Goal: Transaction & Acquisition: Purchase product/service

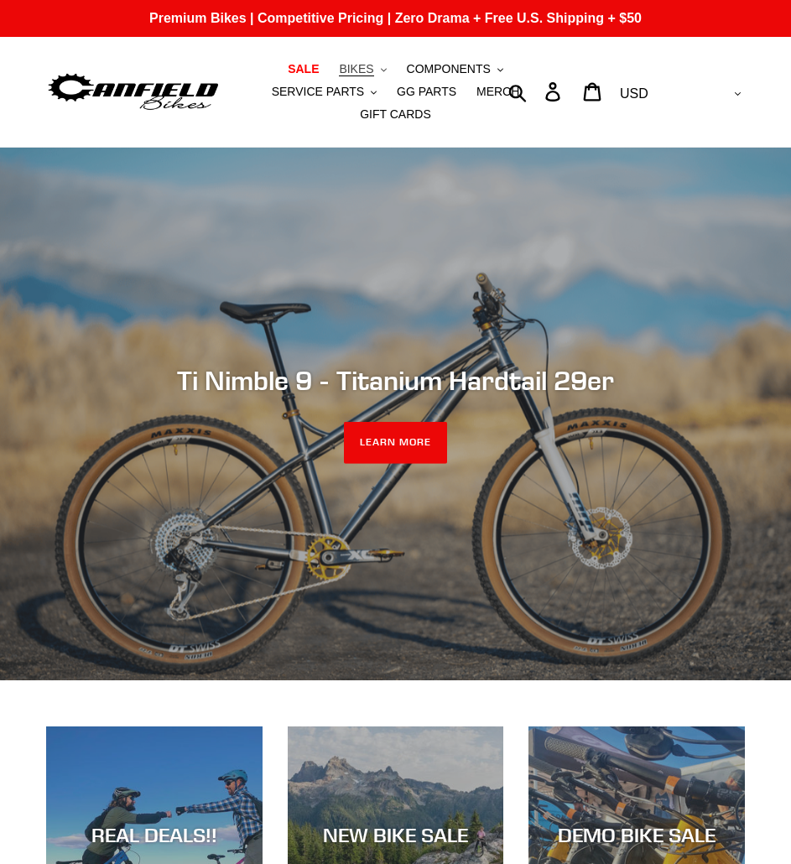
click at [331, 70] on button "BIKES .cls-1{fill:#231f20}" at bounding box center [363, 69] width 64 height 23
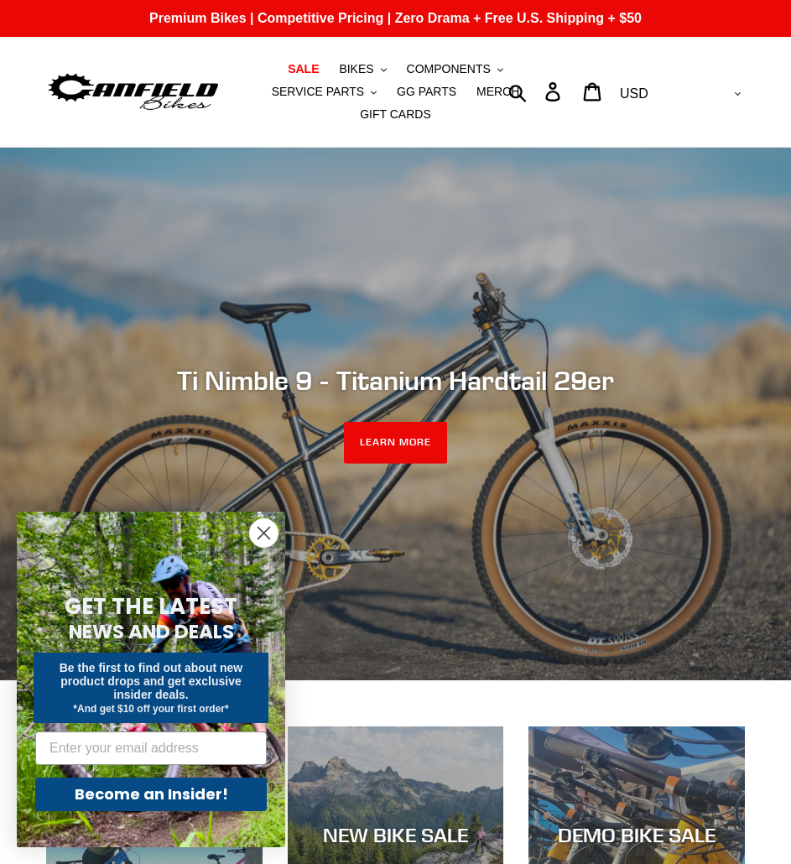
click at [264, 530] on circle "Close dialog" at bounding box center [264, 534] width 28 height 28
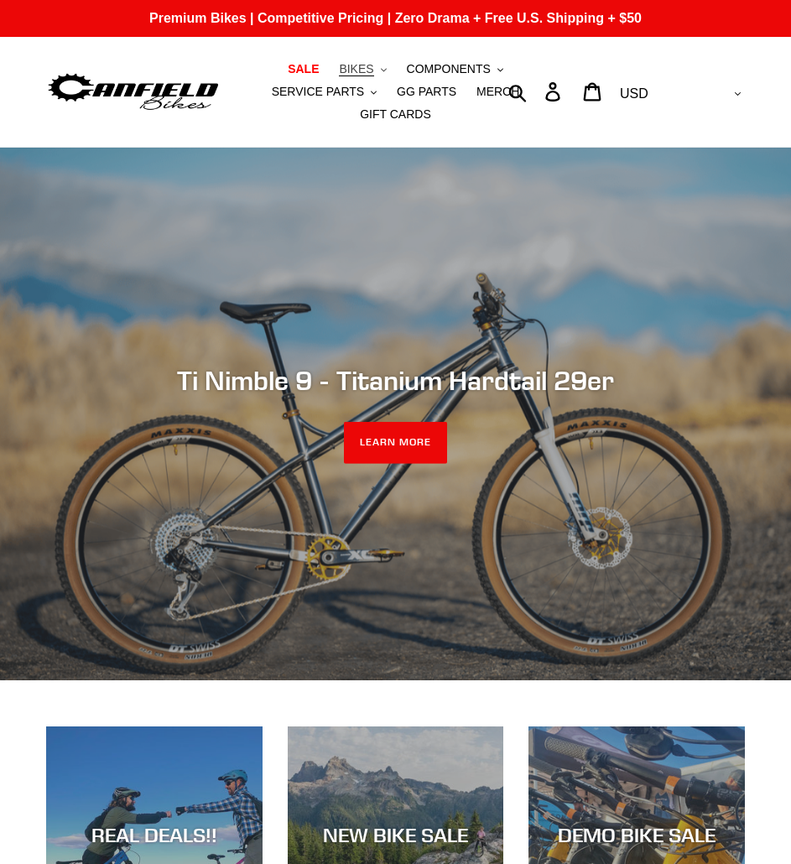
click at [381, 70] on icon "button" at bounding box center [384, 69] width 6 height 3
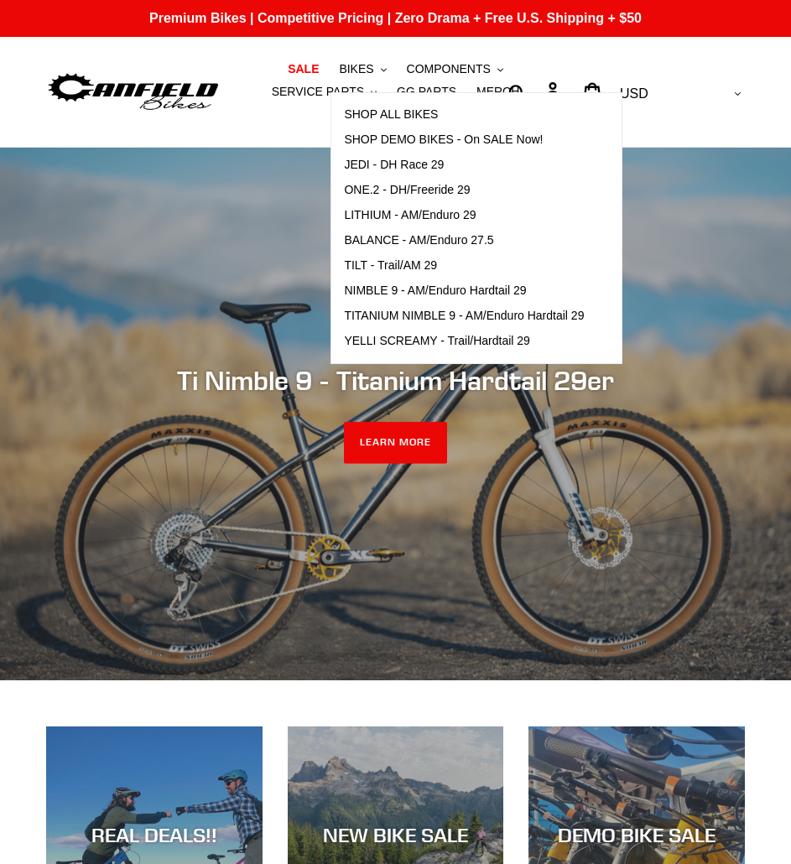
click at [247, 98] on ul "SALE BIKES .cls-1{fill:#231f20} SHOP ALL BIKES SHOP DEMO BIKES - On SALE Now! J…" at bounding box center [396, 92] width 350 height 68
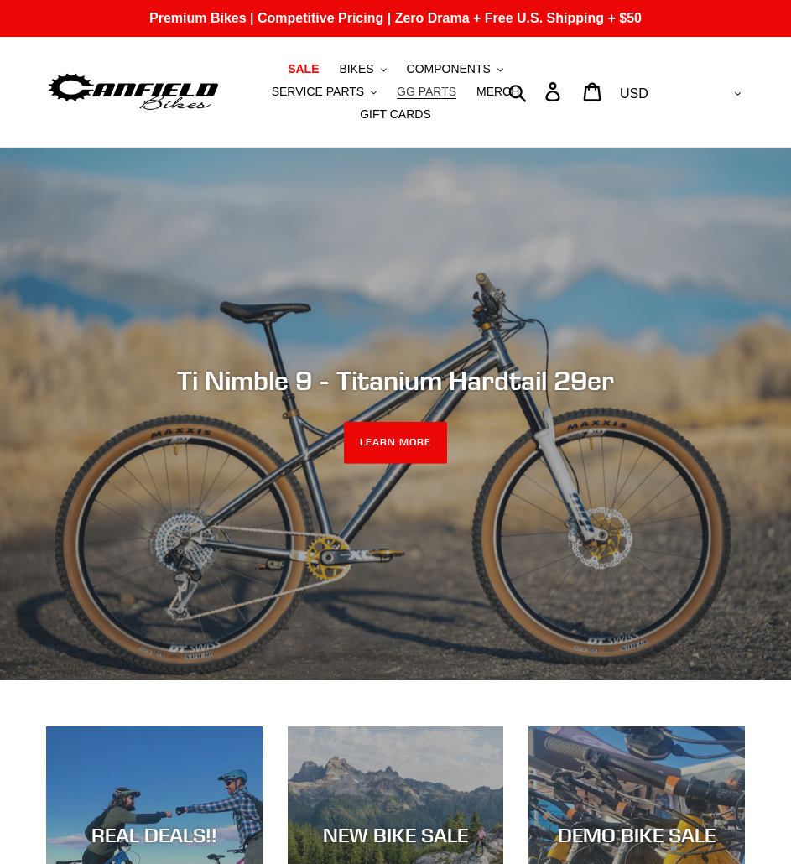
click at [397, 89] on span "GG PARTS" at bounding box center [427, 92] width 60 height 14
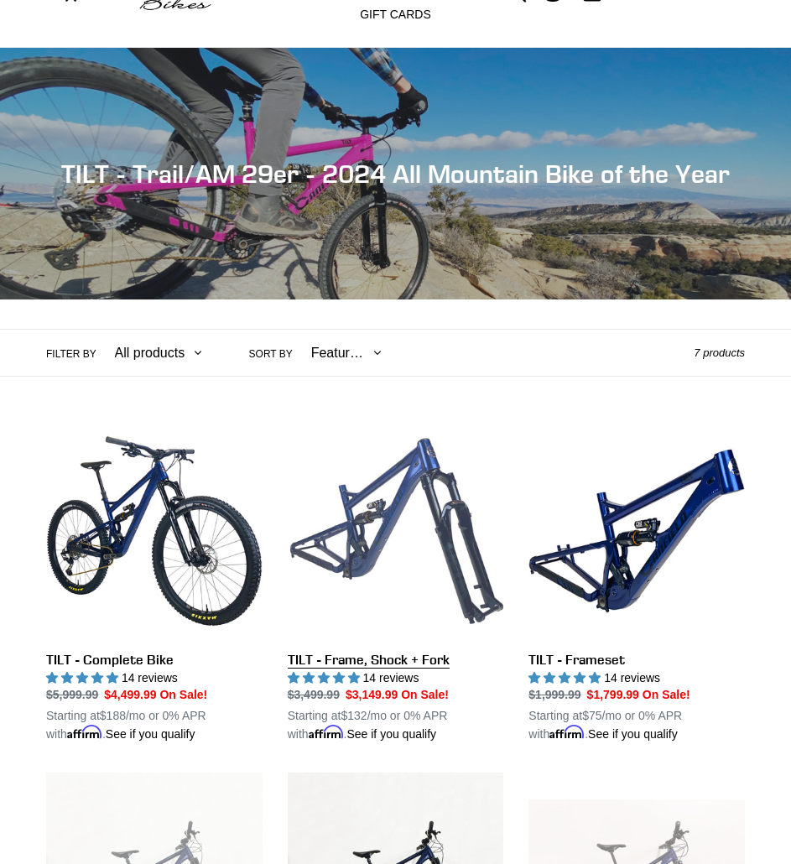
scroll to position [336, 0]
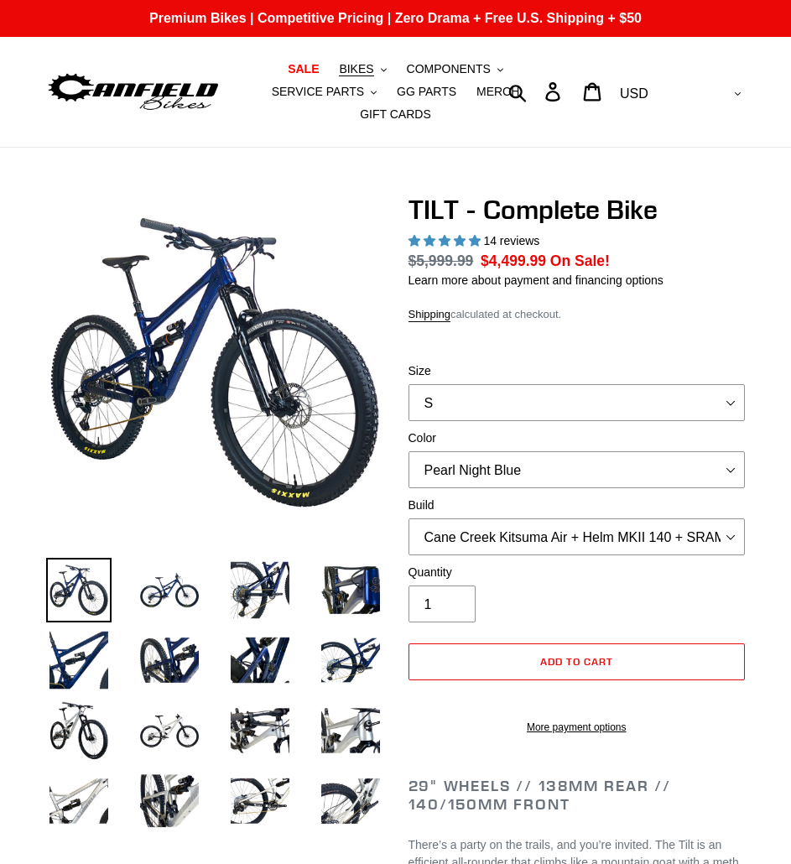
select select "highest-rating"
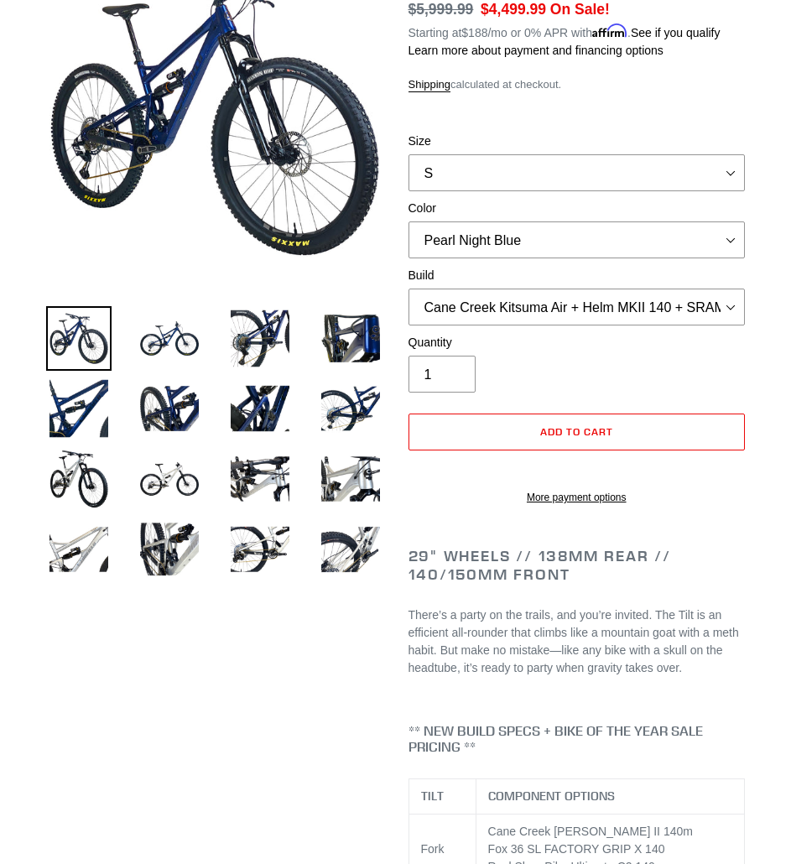
scroll to position [84, 0]
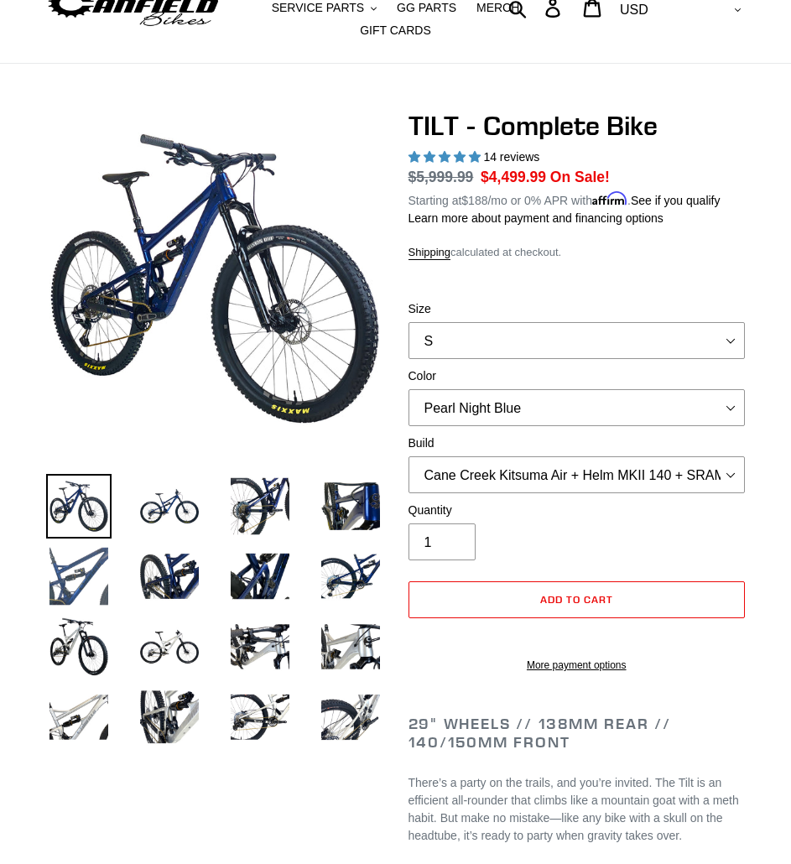
click at [86, 551] on img at bounding box center [78, 576] width 65 height 65
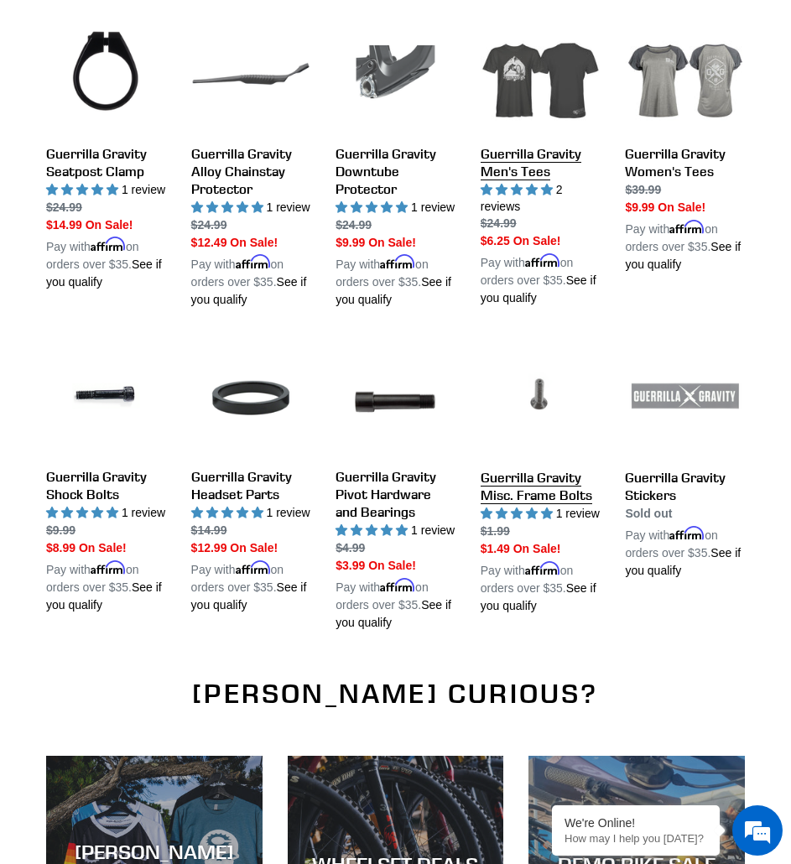
scroll to position [1763, 0]
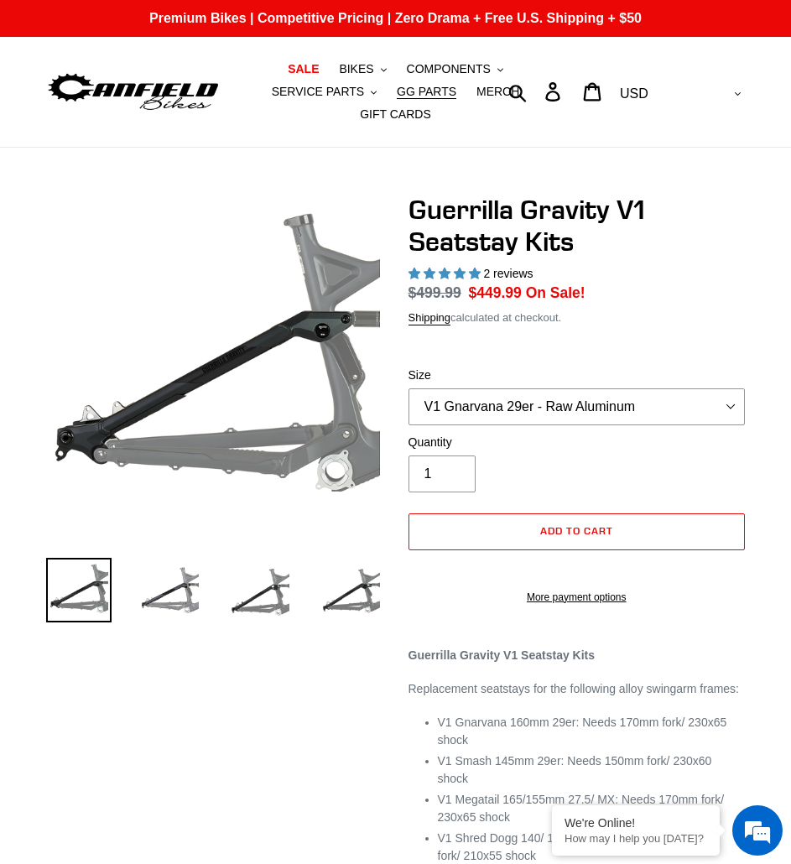
select select "highest-rating"
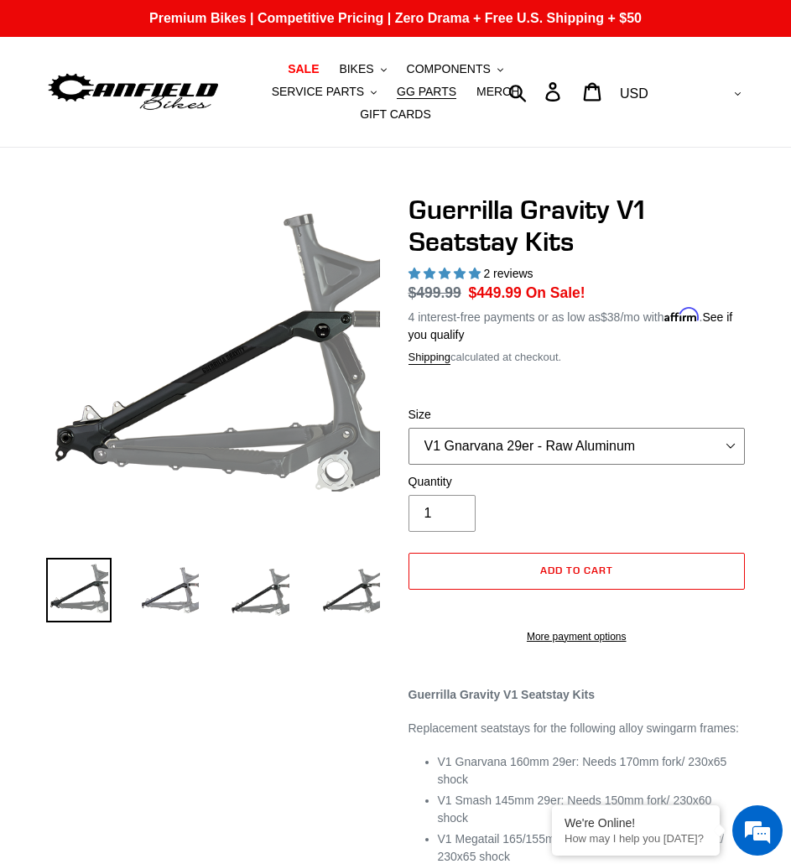
click at [617, 428] on select "V1 Gnarvana 29er V1 Gnarvana 29er - Raw Aluminum V1 Megatail 27.5/ MX - Raw Alu…" at bounding box center [577, 446] width 337 height 37
click at [409, 428] on select "V1 Gnarvana 29er V1 Gnarvana 29er - Raw Aluminum V1 Megatail 27.5/ MX - Raw Alu…" at bounding box center [577, 446] width 337 height 37
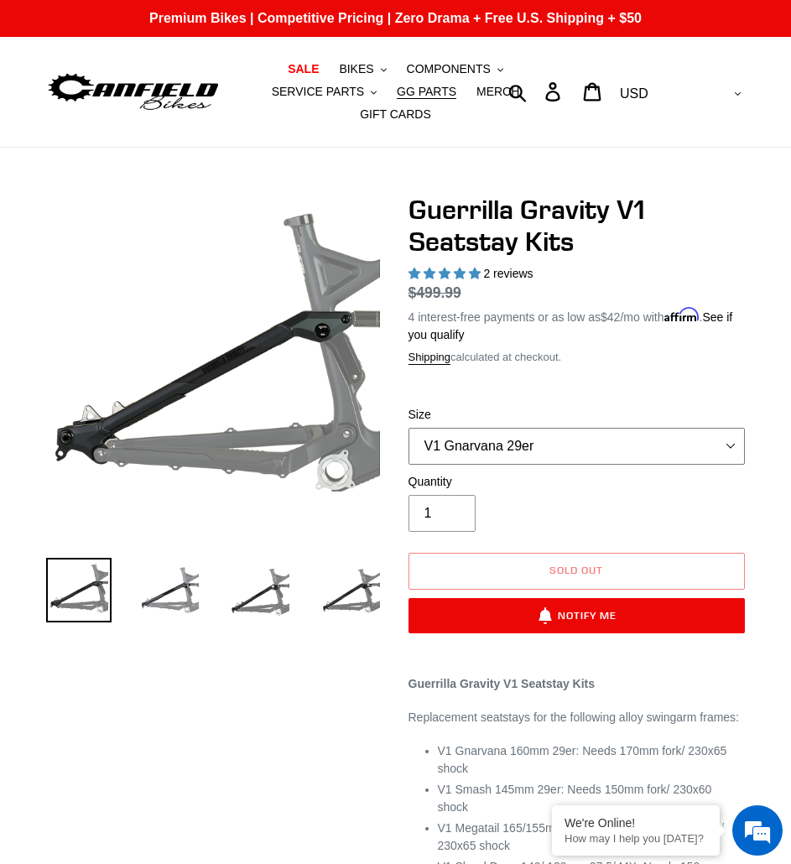
click at [557, 428] on select "V1 Gnarvana 29er V1 Gnarvana 29er - Raw Aluminum V1 Megatail 27.5/ MX - Raw Alu…" at bounding box center [577, 446] width 337 height 37
select select "V1 Gnarvana 29er - Raw Aluminum"
click at [409, 428] on select "V1 Gnarvana 29er V1 Gnarvana 29er - Raw Aluminum V1 Megatail 27.5/ MX - Raw Alu…" at bounding box center [577, 446] width 337 height 37
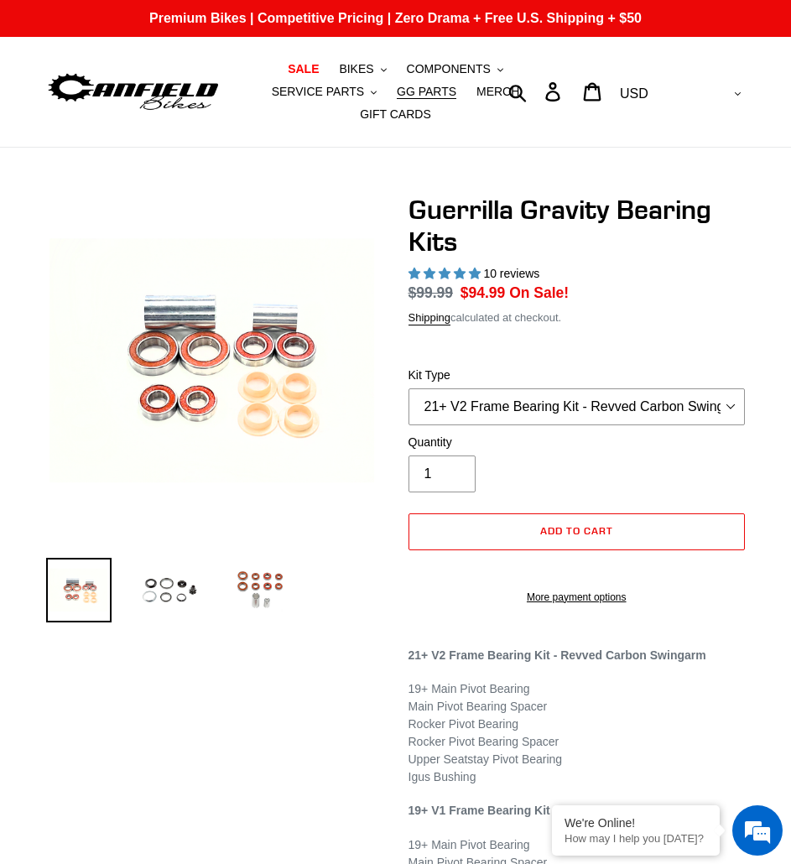
select select "highest-rating"
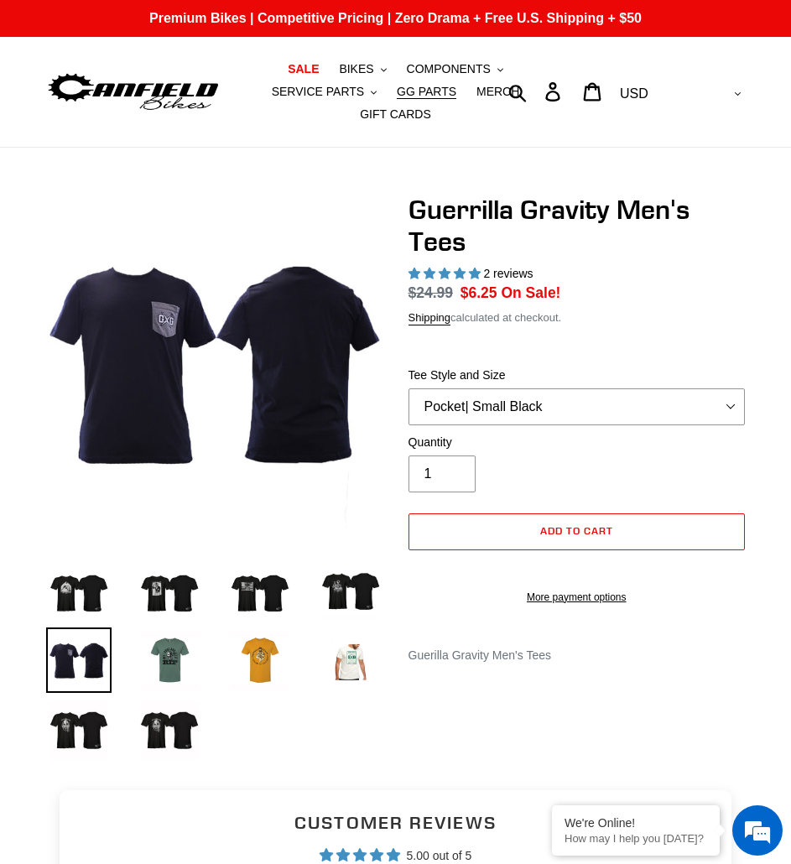
select select "highest-rating"
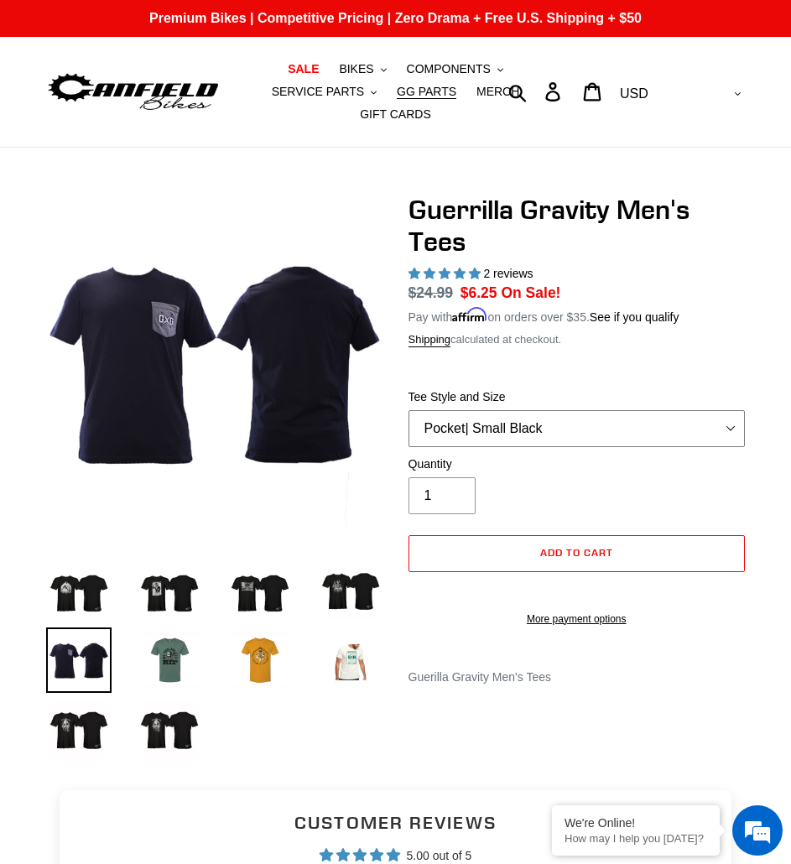
click at [478, 410] on select "Let It Rip | Small Green Let It Rip | Medium Green Megatrail | Small Black Mega…" at bounding box center [577, 428] width 337 height 37
select select "Let It Rip | Medium Green"
click at [409, 410] on select "Let It Rip | Small Green Let It Rip | Medium Green Megatrail | Small Black Mega…" at bounding box center [577, 428] width 337 height 37
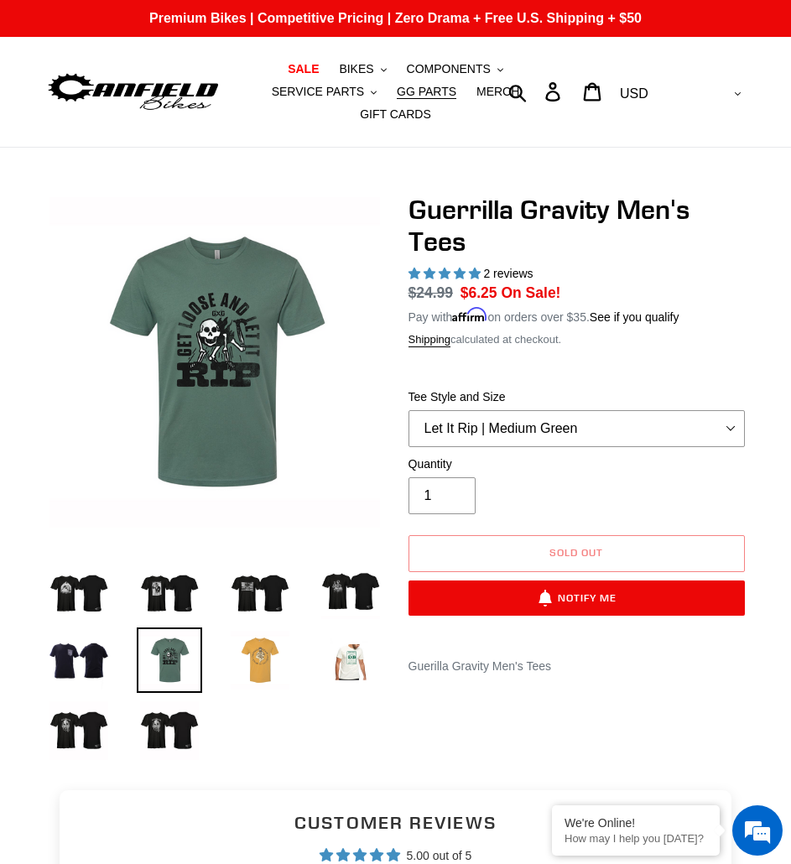
click at [270, 631] on img at bounding box center [259, 660] width 65 height 65
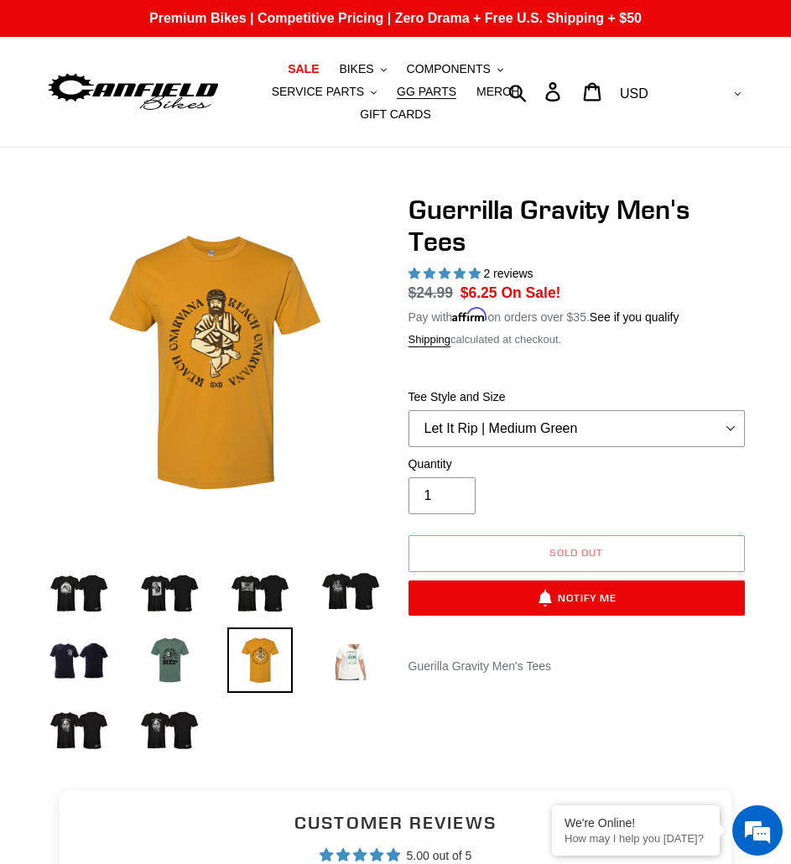
click at [352, 645] on img at bounding box center [350, 660] width 65 height 65
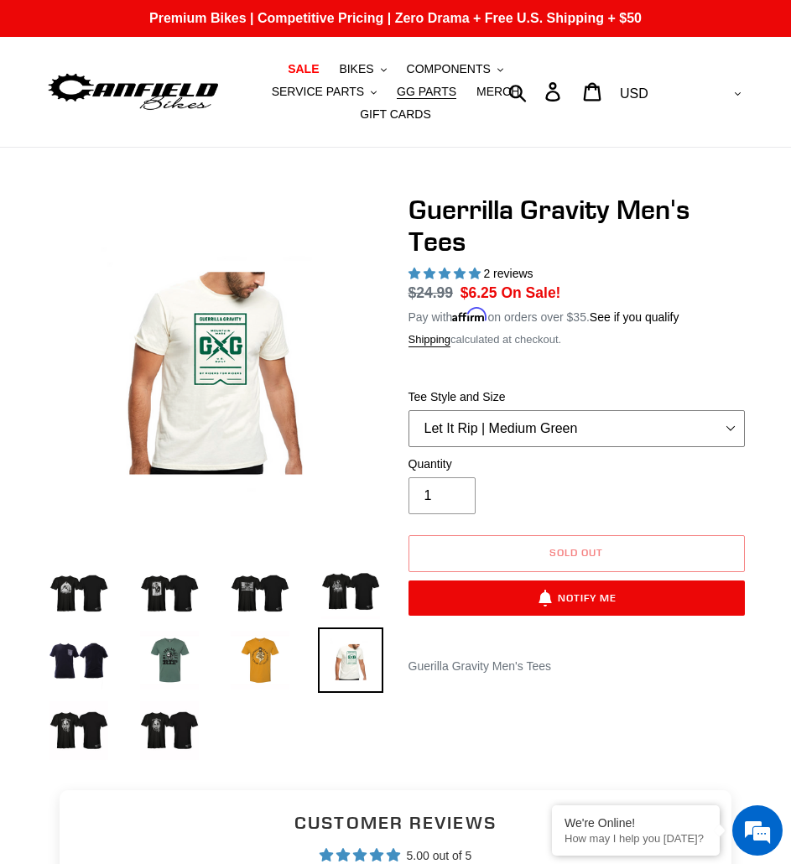
click at [623, 410] on select "Let It Rip | Small Green Let It Rip | Medium Green Megatrail | Small Black Mega…" at bounding box center [577, 428] width 337 height 37
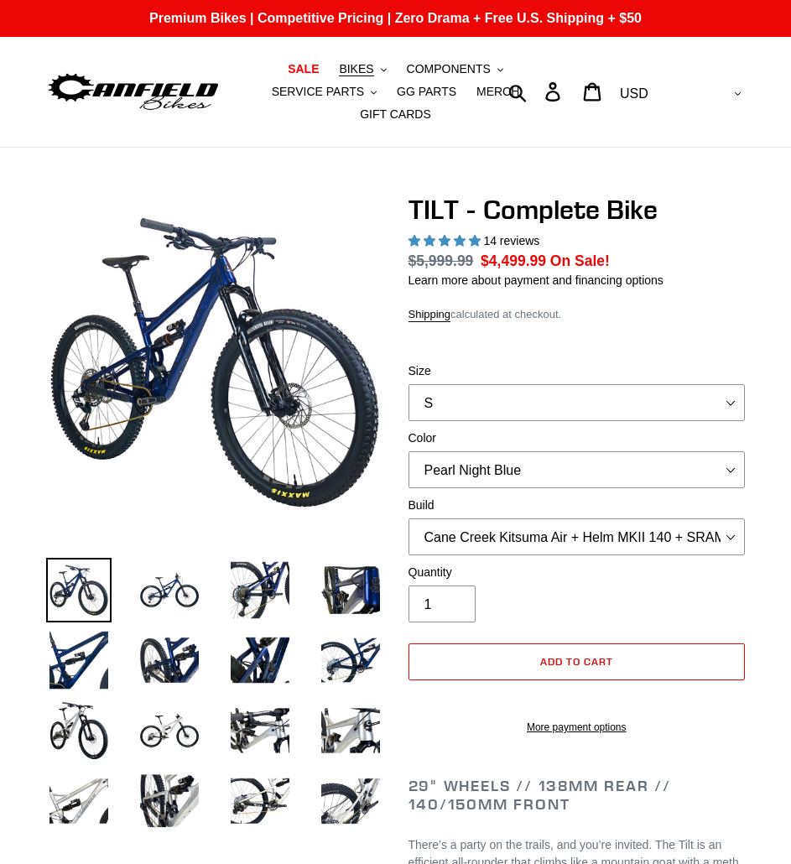
select select "highest-rating"
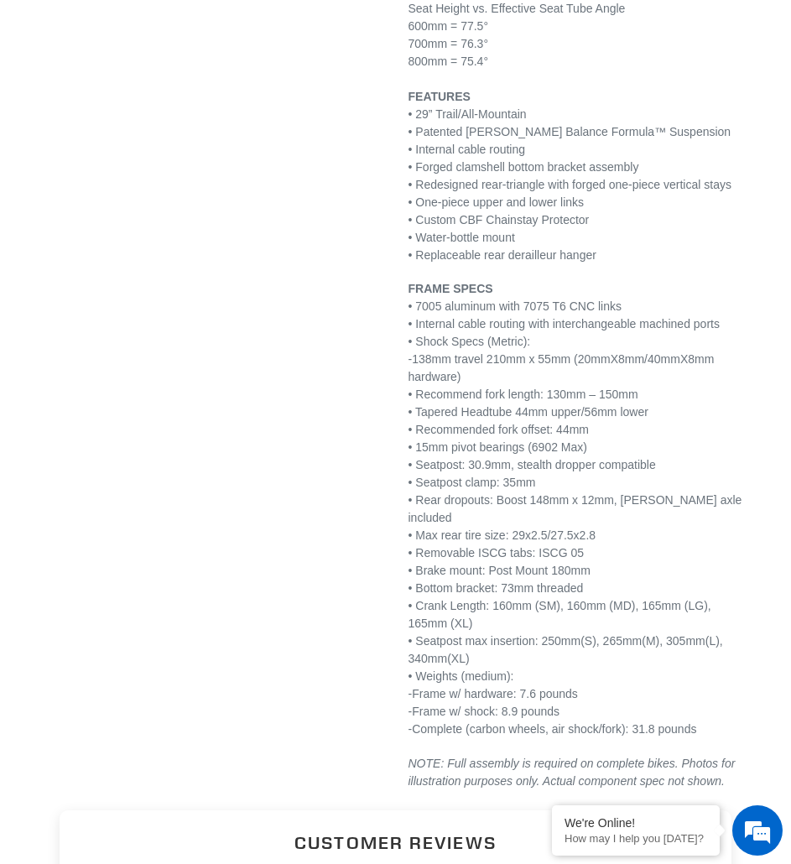
scroll to position [3105, 0]
